Goal: Find contact information: Find contact information

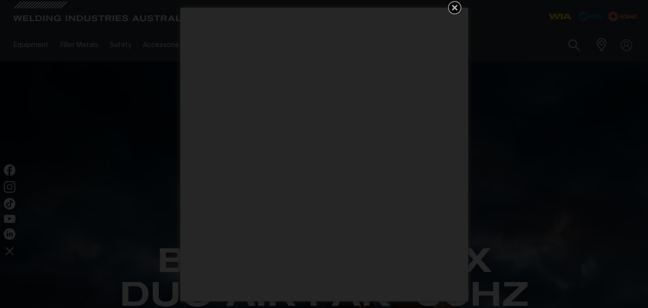
click at [455, 3] on icon "Get 5 WIA Welding Guides Free!" at bounding box center [455, 8] width 12 height 12
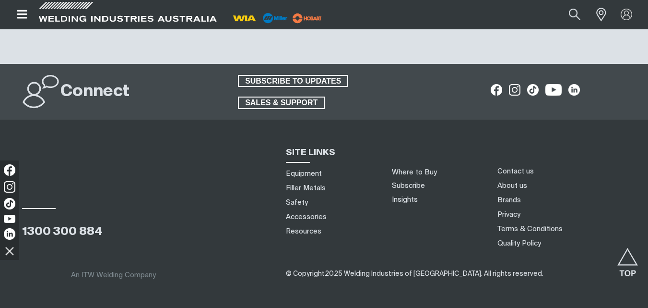
scroll to position [2421, 0]
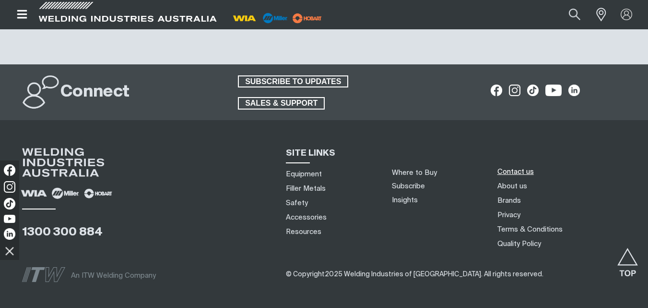
click at [517, 170] on link "Contact us" at bounding box center [515, 171] width 36 height 10
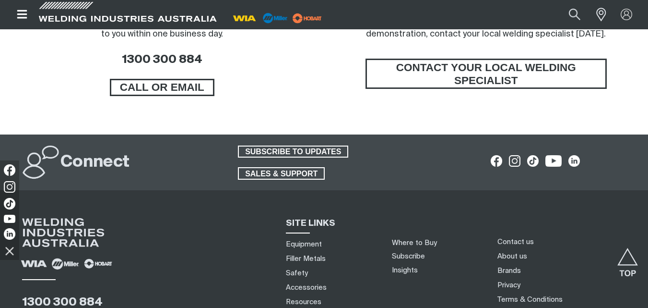
scroll to position [768, 0]
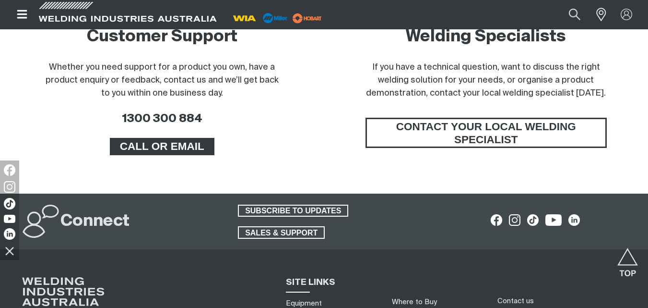
click at [160, 147] on span "CALL OR EMAIL" at bounding box center [162, 146] width 102 height 17
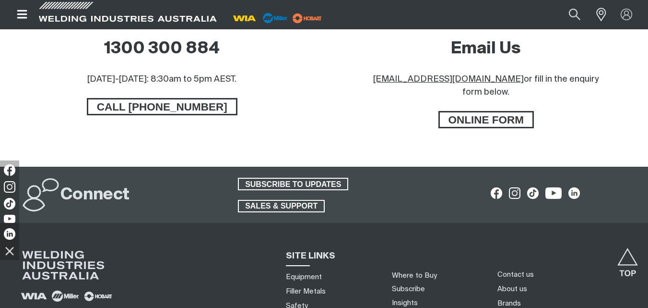
scroll to position [528, 0]
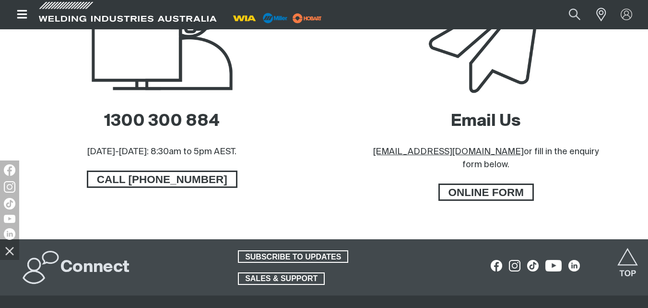
click at [444, 147] on u "[EMAIL_ADDRESS][DOMAIN_NAME]" at bounding box center [448, 151] width 151 height 9
